Goal: Check status: Check status

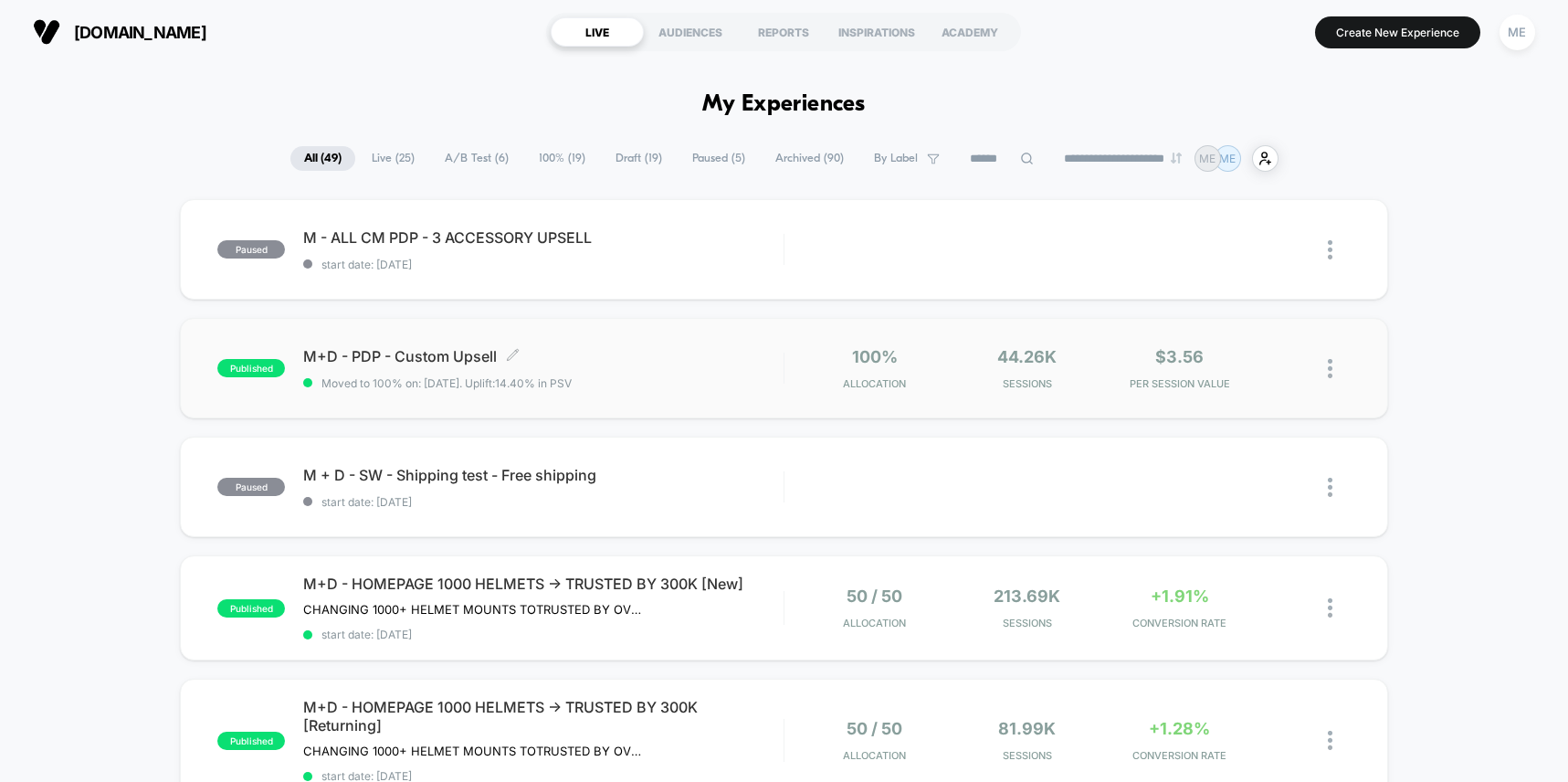
click at [698, 360] on span "M+D - PDP - Custom Upsell Click to edit experience details" at bounding box center [543, 356] width 480 height 19
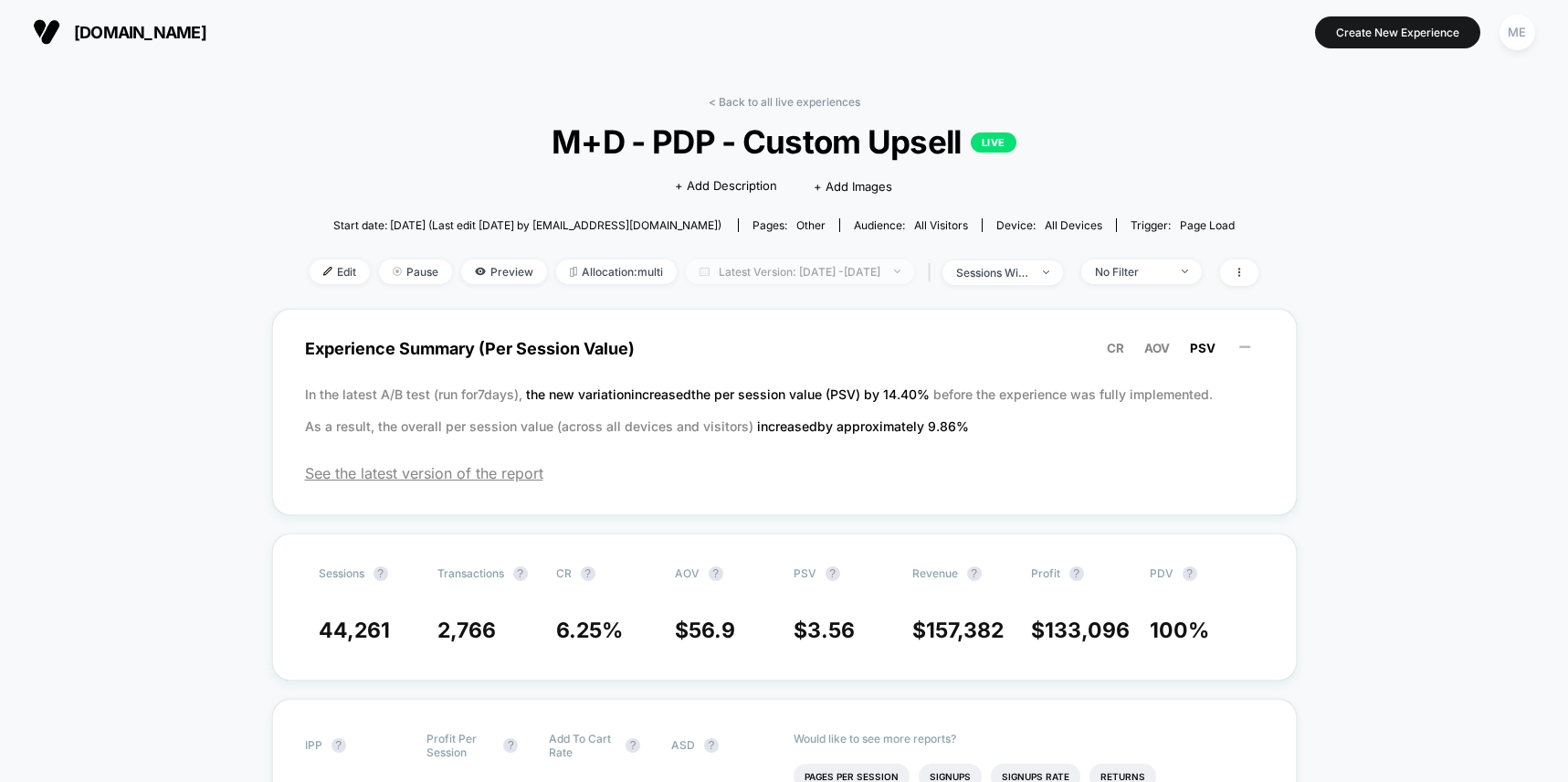
click at [755, 282] on span "Latest Version: [DATE] - [DATE]" at bounding box center [801, 271] width 229 height 24
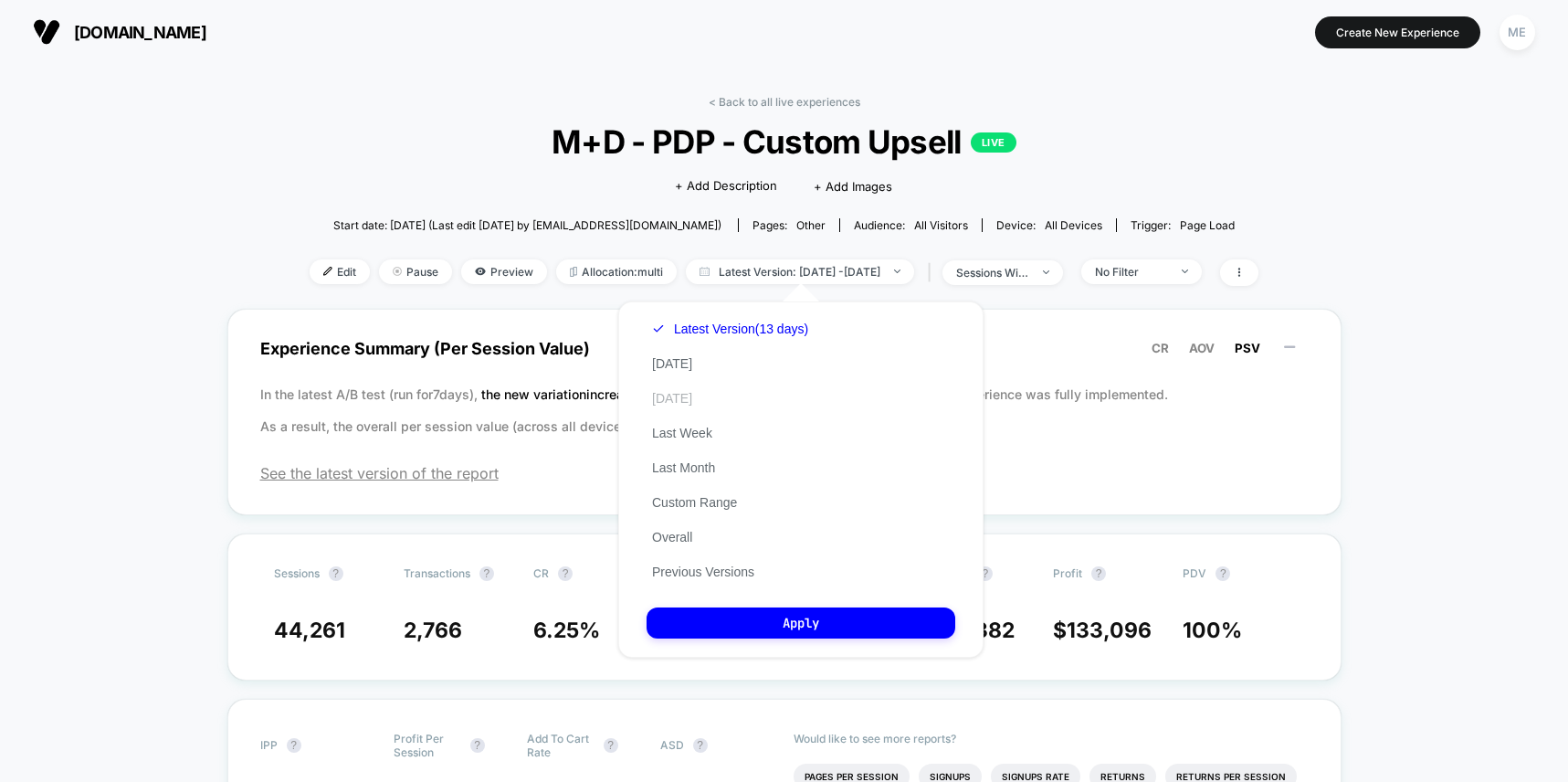
click at [693, 394] on button "[DATE]" at bounding box center [673, 398] width 51 height 17
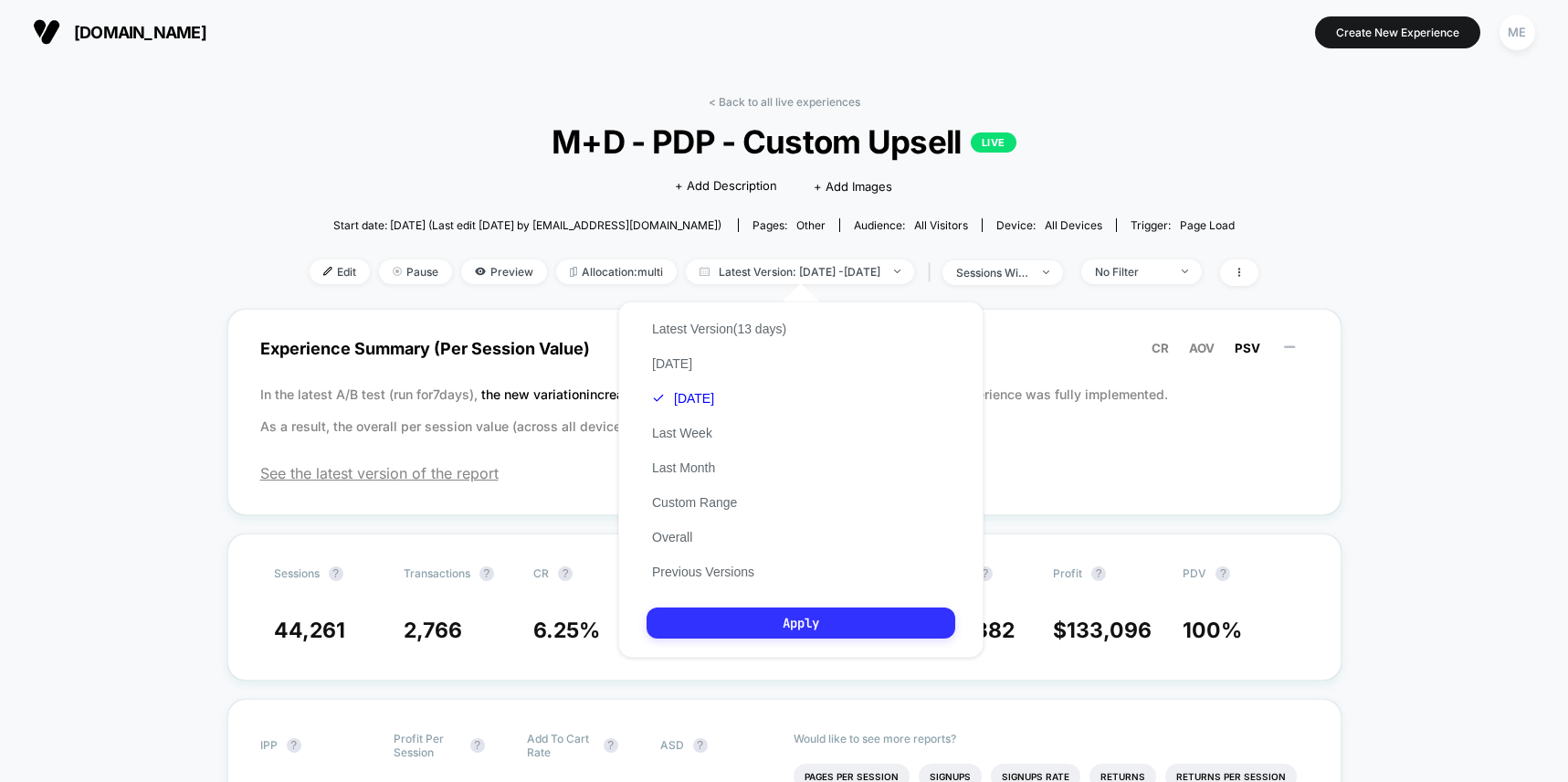
click at [779, 615] on button "Apply" at bounding box center [802, 623] width 309 height 31
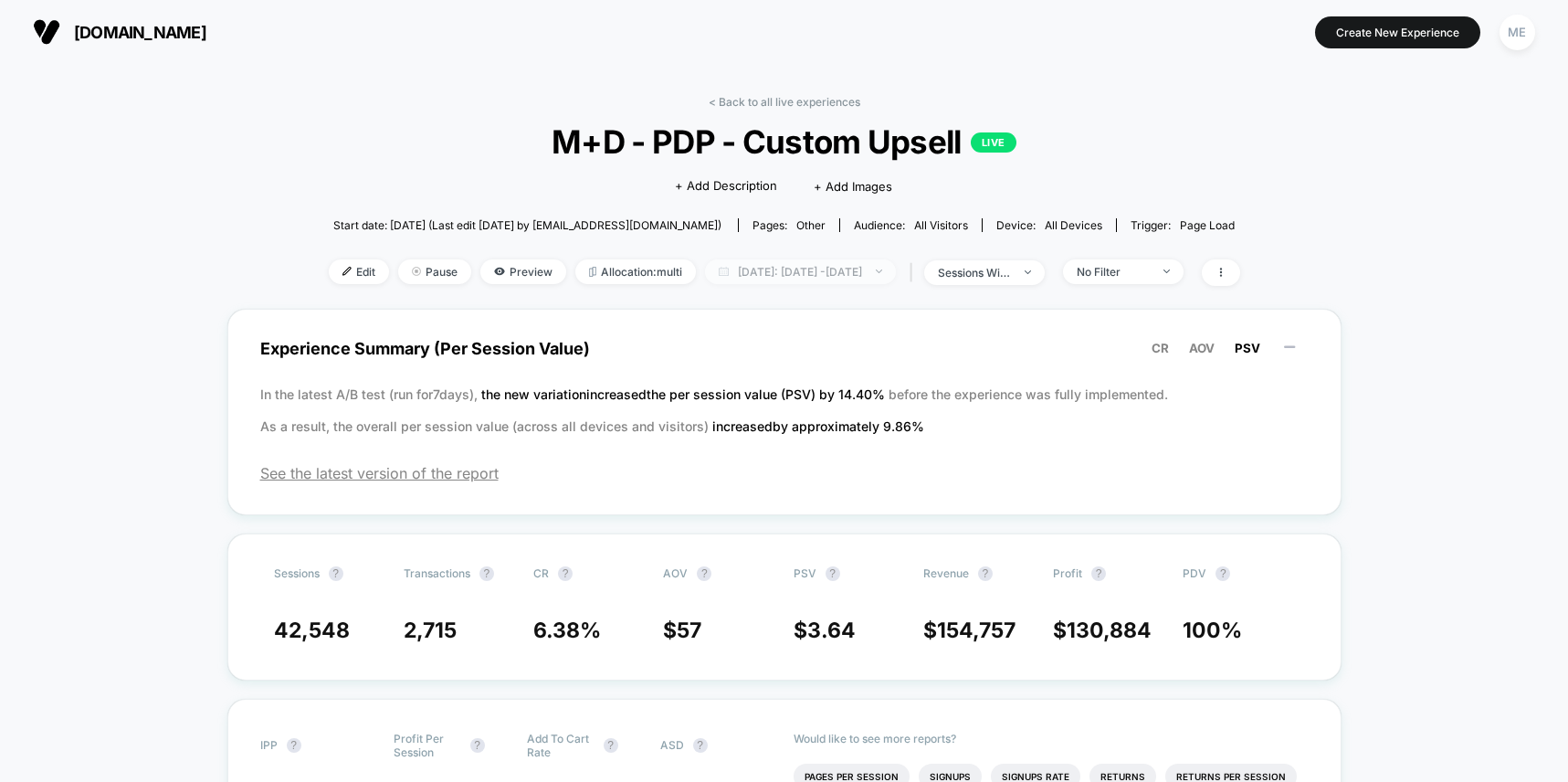
click at [824, 272] on span "[DATE]: [DATE] - [DATE]" at bounding box center [800, 271] width 191 height 24
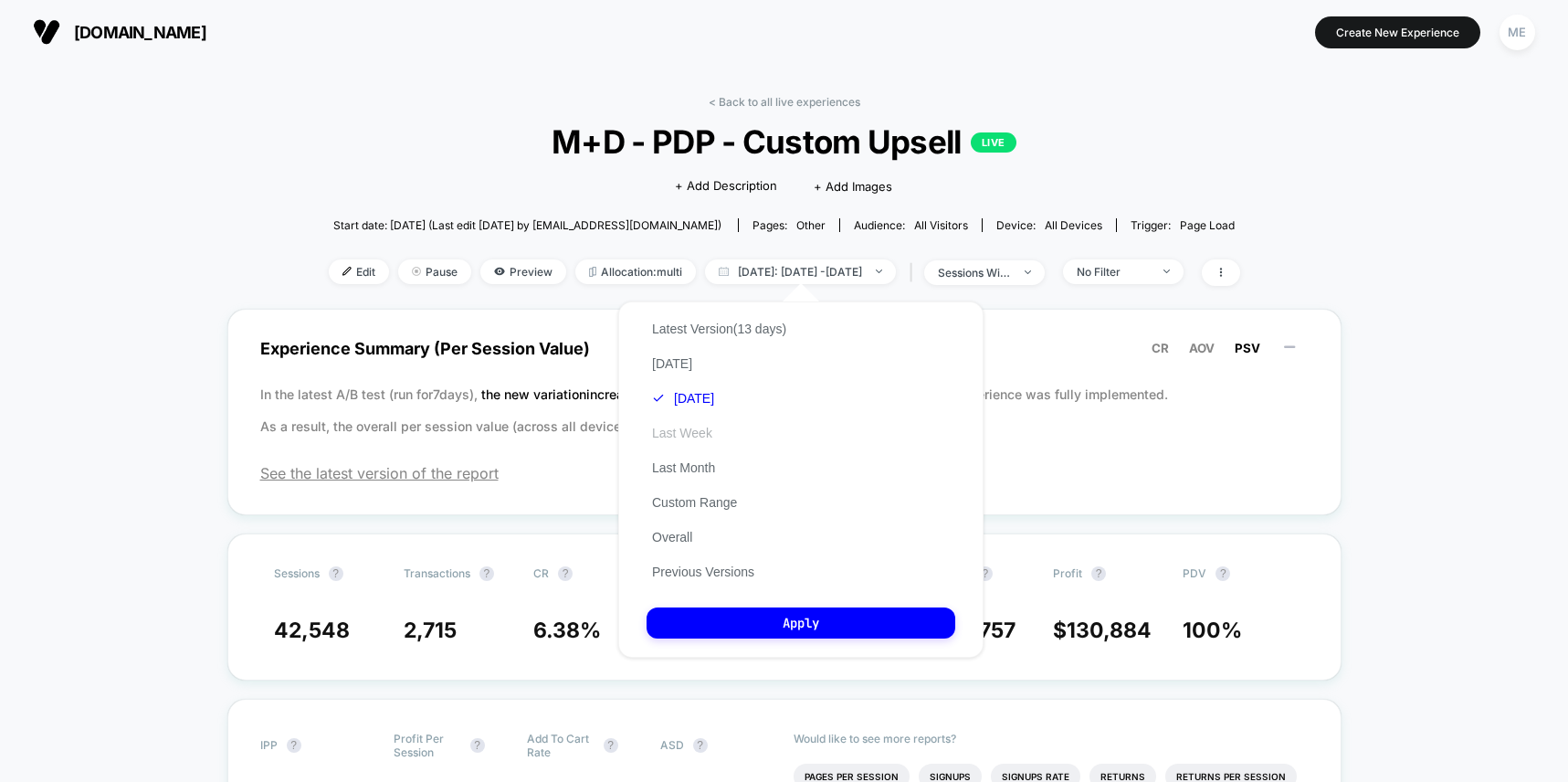
click at [691, 433] on button "Last Week" at bounding box center [682, 432] width 71 height 17
click at [797, 628] on button "Apply" at bounding box center [802, 623] width 309 height 31
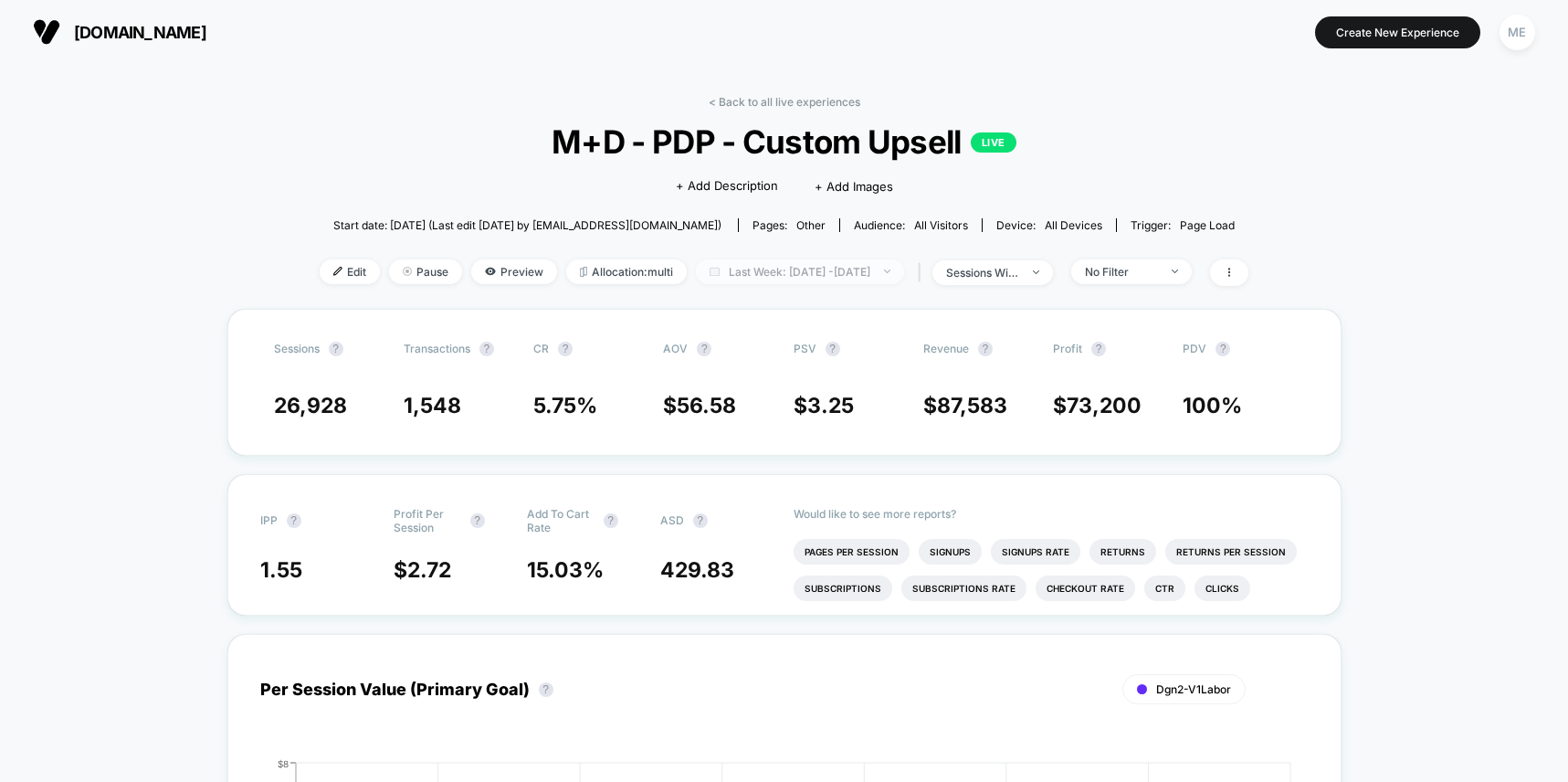
click at [813, 267] on span "Last Week: [DATE] - [DATE]" at bounding box center [800, 271] width 208 height 24
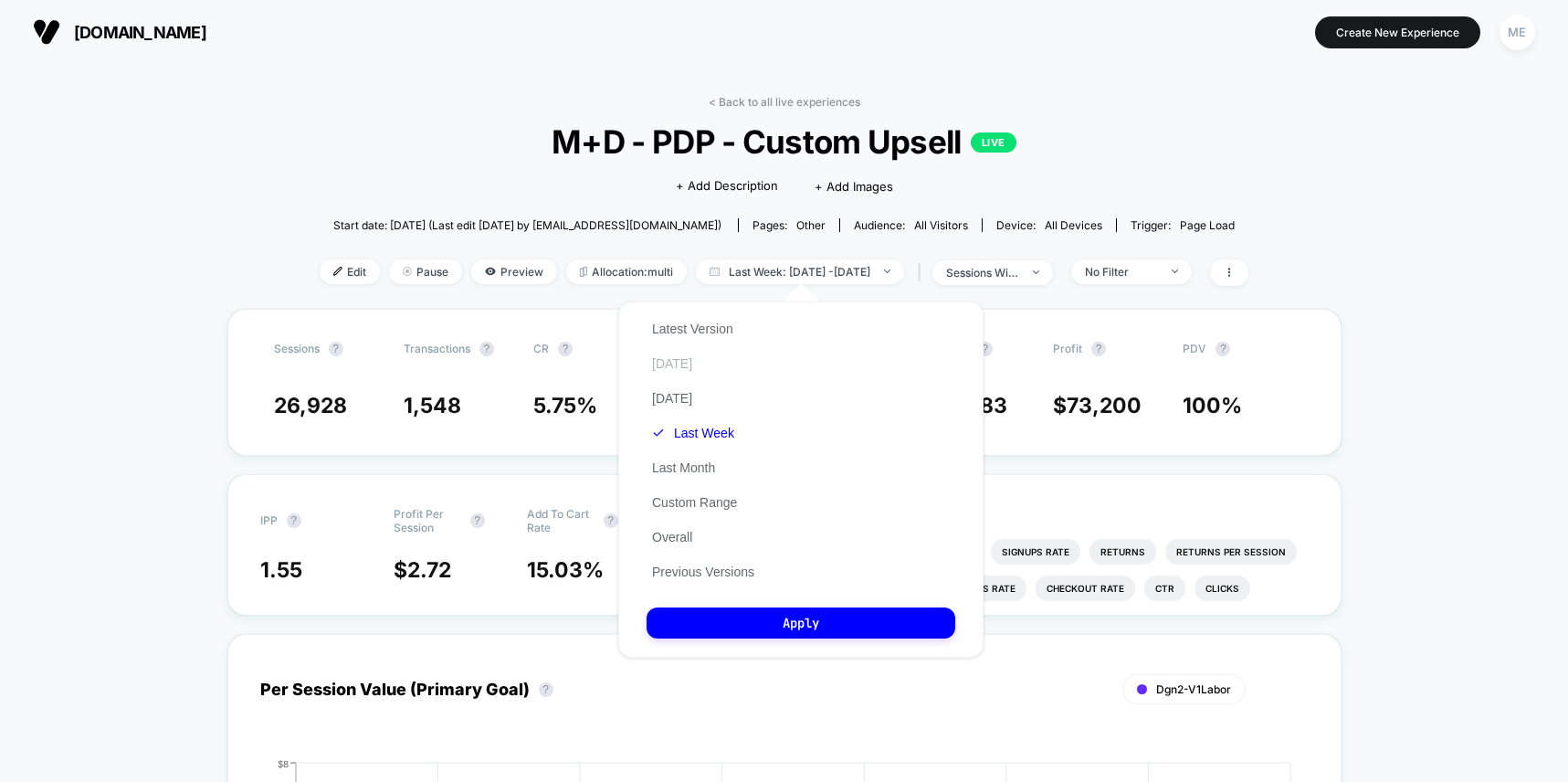
click at [679, 368] on button "[DATE]" at bounding box center [673, 363] width 51 height 17
click at [778, 623] on button "Apply" at bounding box center [802, 623] width 309 height 31
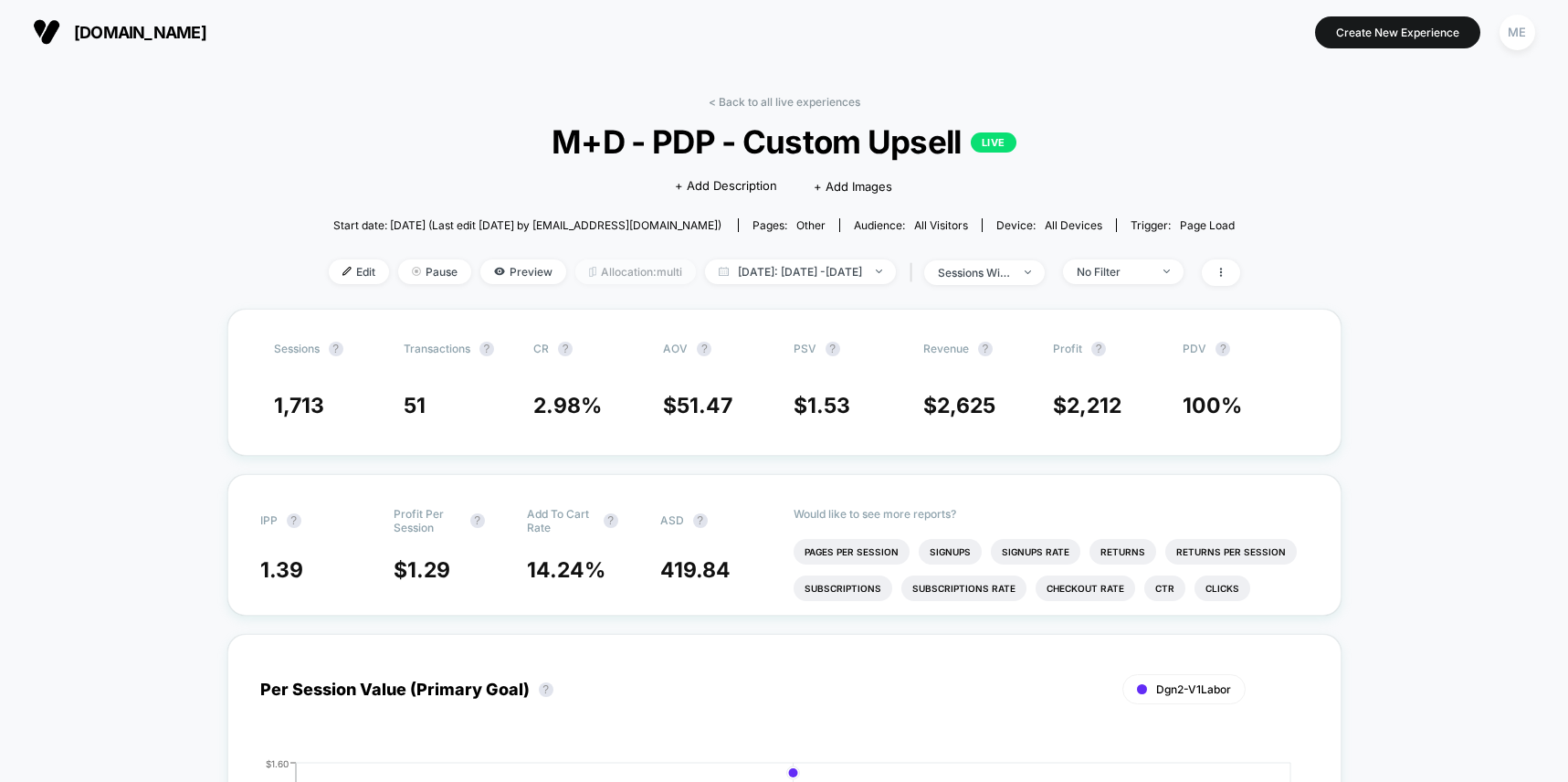
click at [611, 272] on span "Allocation: multi" at bounding box center [635, 271] width 120 height 24
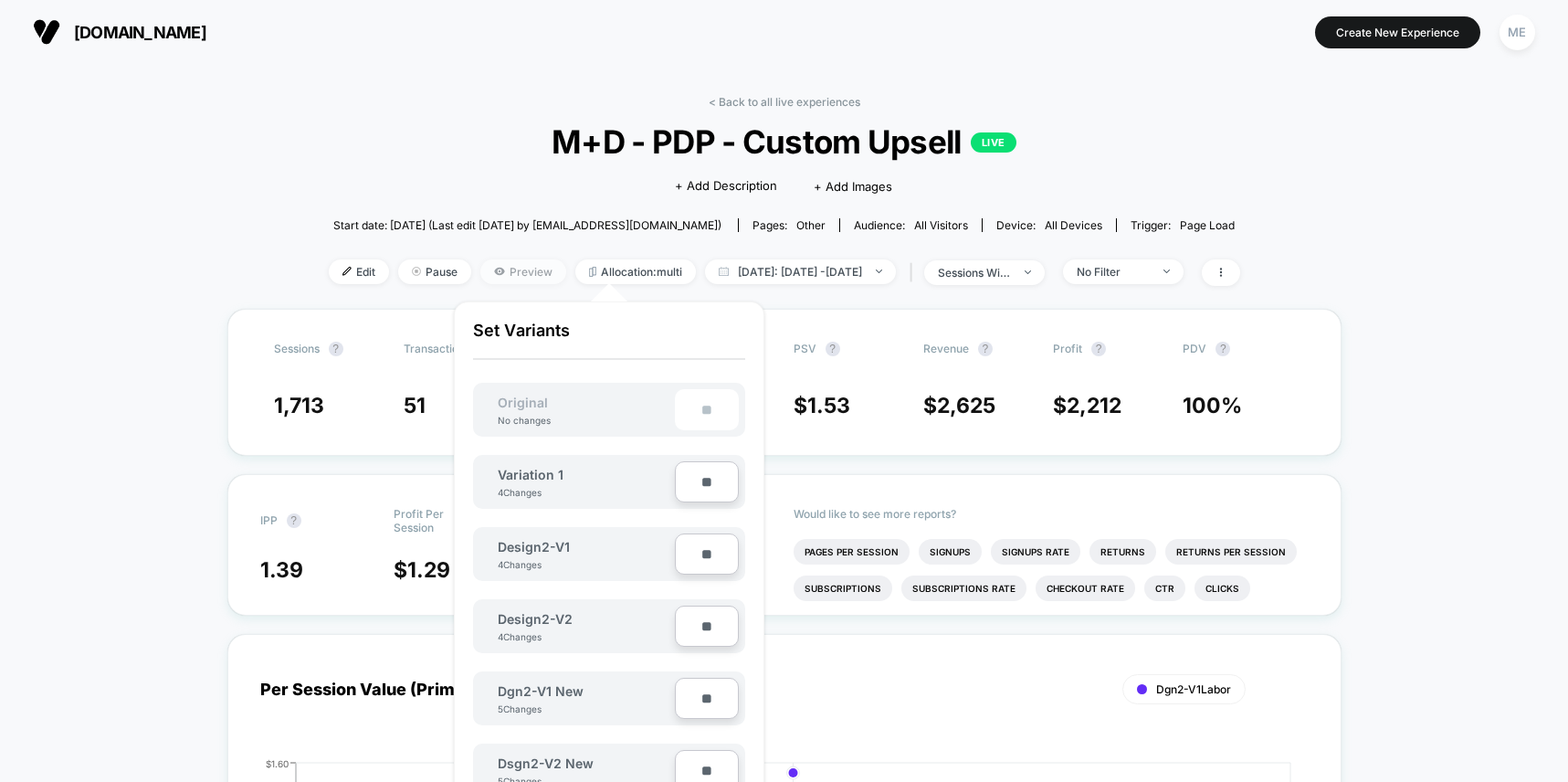
click at [515, 266] on span "Preview" at bounding box center [523, 271] width 86 height 24
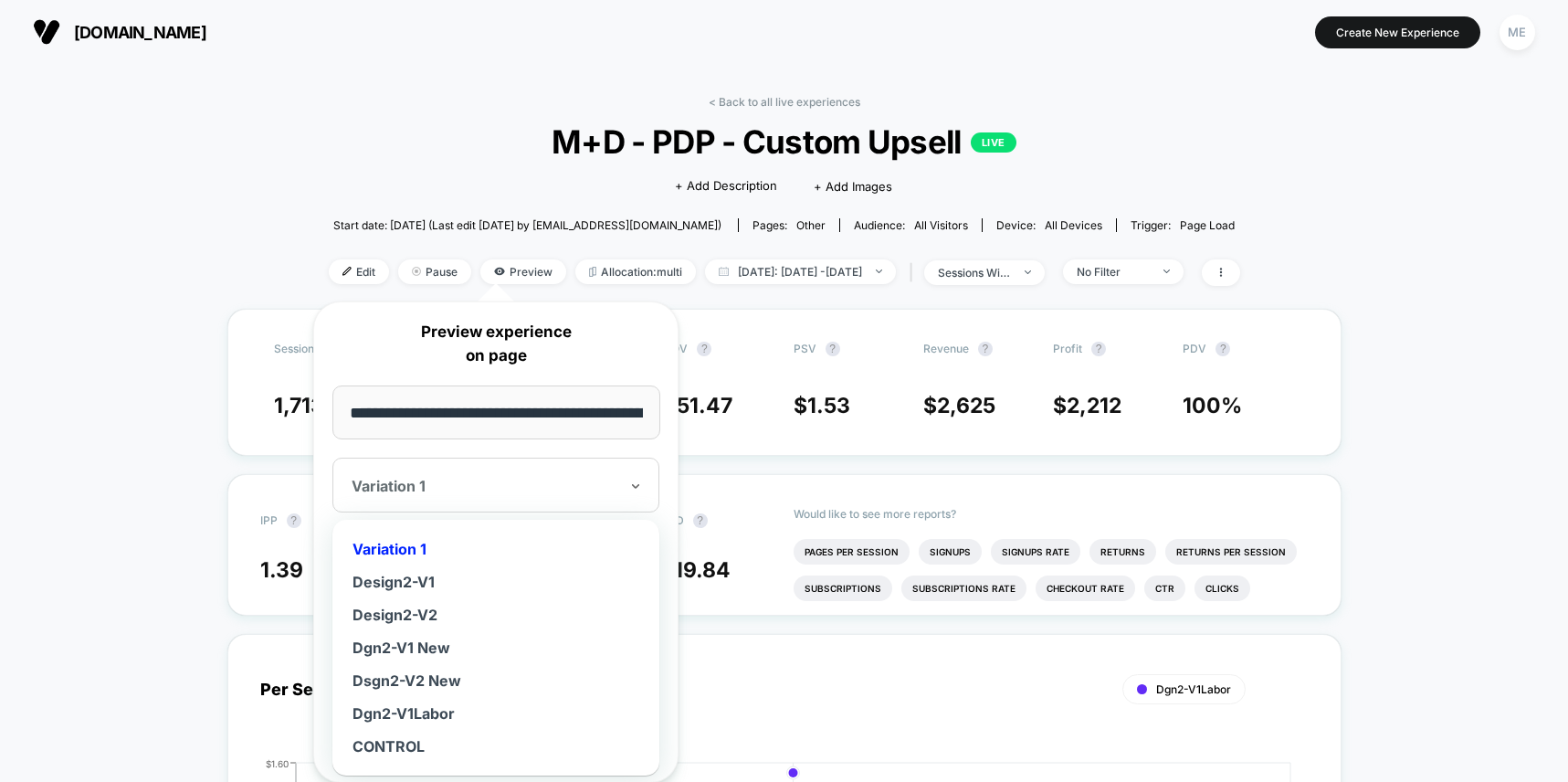
click at [494, 481] on div at bounding box center [485, 486] width 267 height 19
click at [412, 156] on span "M+D - PDP - Custom Upsell LIVE" at bounding box center [783, 141] width 820 height 38
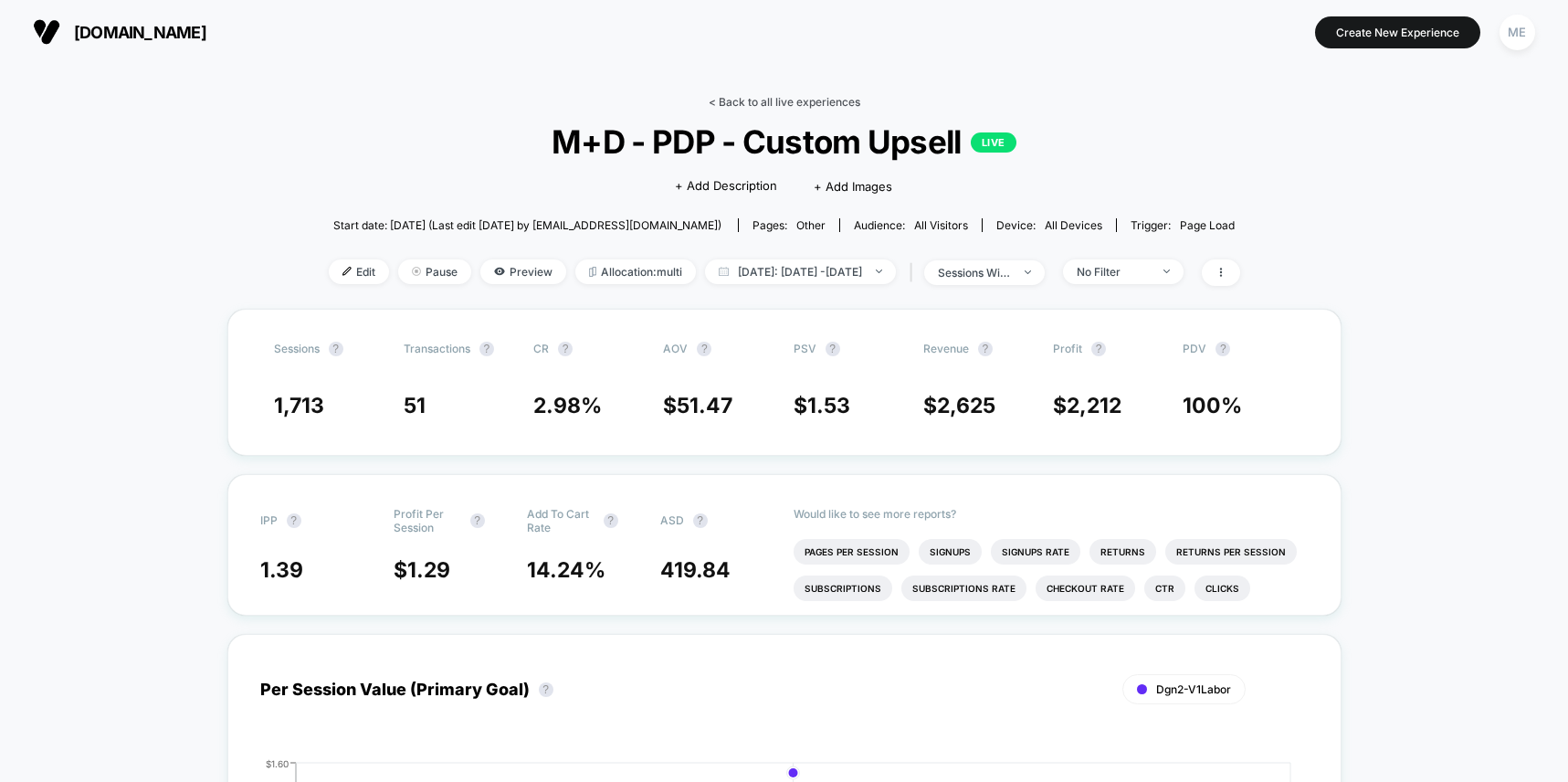
click at [738, 104] on link "< Back to all live experiences" at bounding box center [784, 102] width 152 height 14
